Goal: Transaction & Acquisition: Purchase product/service

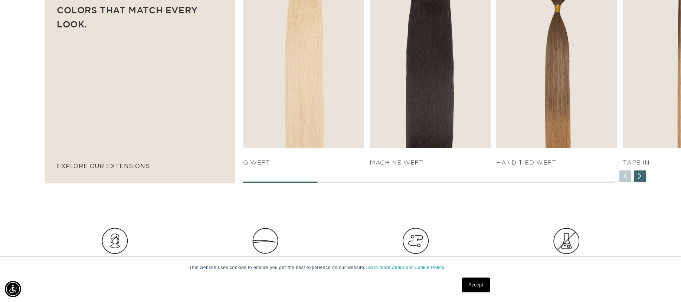
scroll to position [0, 628]
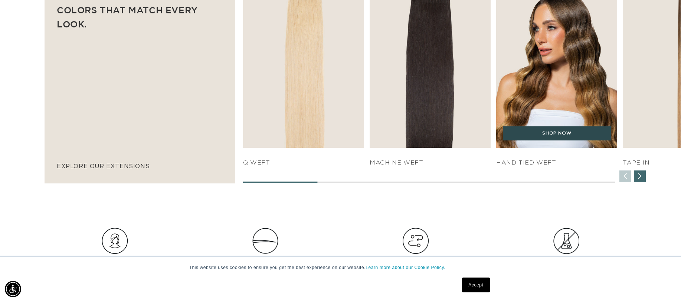
click at [549, 132] on link "SHOP NOW" at bounding box center [557, 133] width 108 height 14
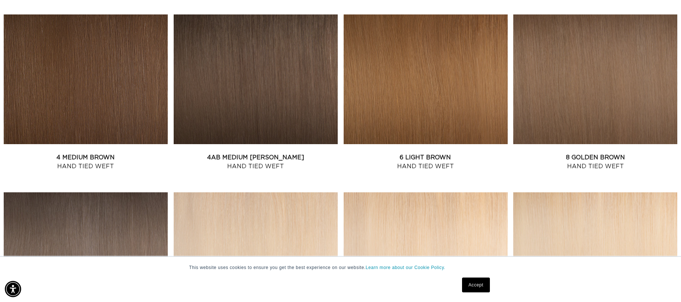
scroll to position [482, 0]
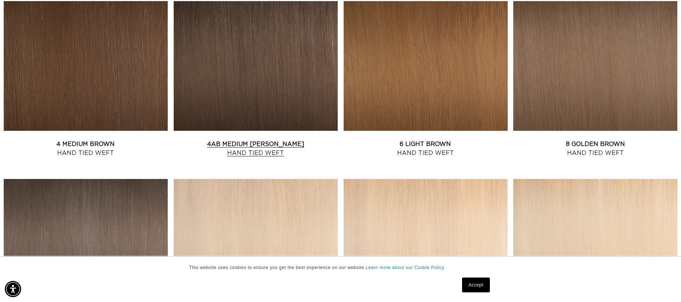
click at [299, 140] on link "4AB Medium Ash Brown Hand Tied Weft" at bounding box center [256, 149] width 164 height 18
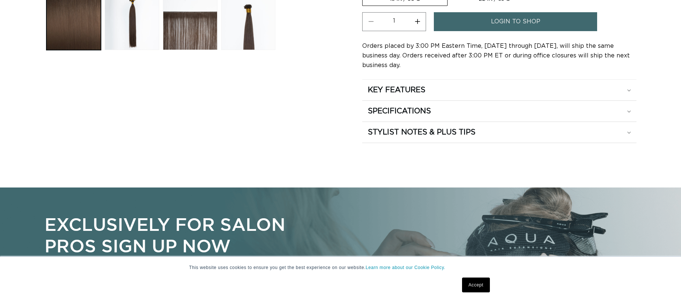
scroll to position [260, 0]
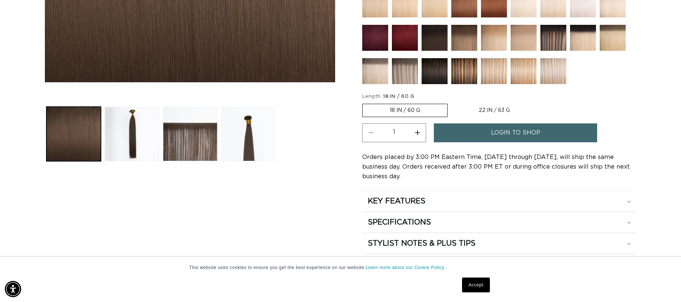
click at [420, 124] on button "Increase quantity for 4AB Medium Ash Brown - Hand Tied Weft" at bounding box center [417, 133] width 17 height 19
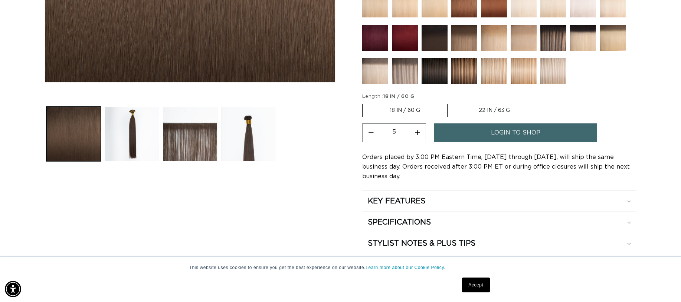
click at [420, 124] on button "Increase quantity for 4AB Medium Ash Brown - Hand Tied Weft" at bounding box center [417, 133] width 17 height 19
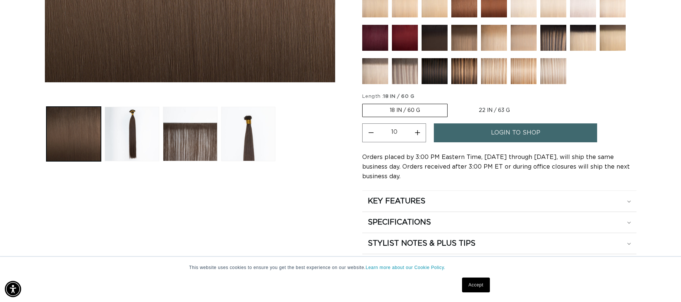
click at [420, 124] on button "Increase quantity for 4AB Medium Ash Brown - Hand Tied Weft" at bounding box center [417, 133] width 17 height 19
type input "11"
